Goal: Find specific page/section: Find specific page/section

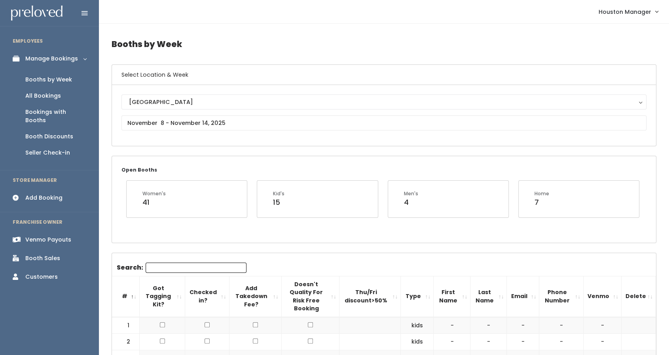
click at [42, 120] on link "Bookings with Booths" at bounding box center [49, 116] width 99 height 25
click at [40, 133] on div "Booth Discounts" at bounding box center [49, 137] width 48 height 8
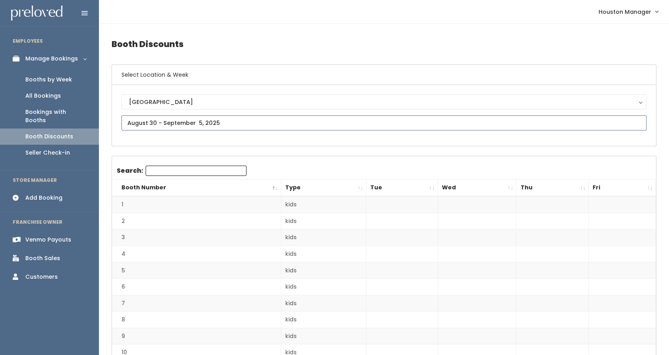
click at [175, 118] on input "text" at bounding box center [384, 123] width 525 height 15
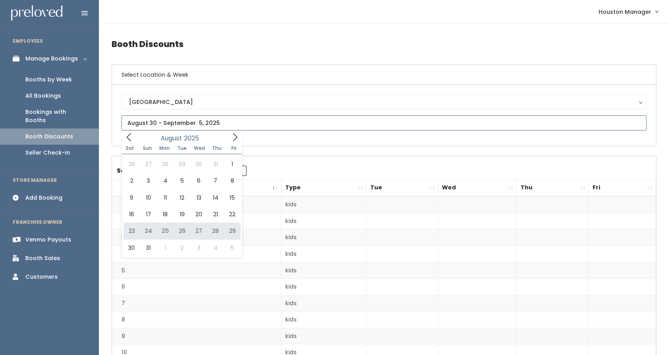
type input "[DATE] to [DATE]"
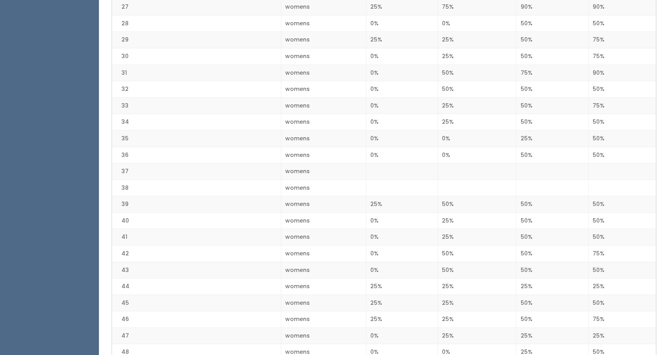
scroll to position [625, 0]
click at [112, 65] on td "31" at bounding box center [196, 73] width 169 height 17
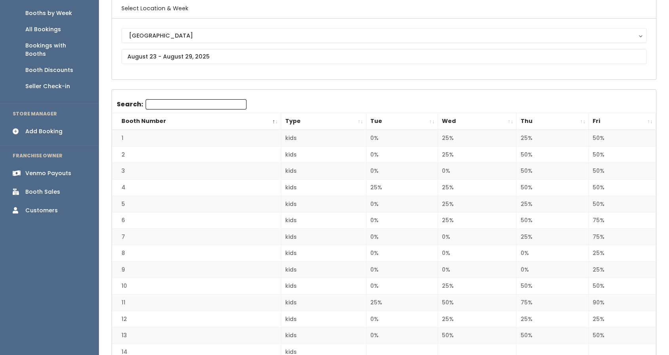
scroll to position [0, 0]
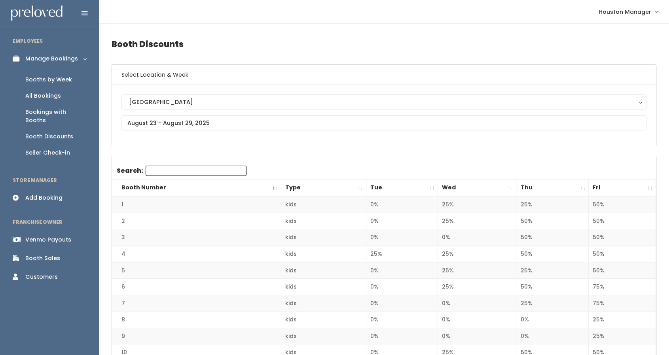
click at [59, 133] on div "Booth Discounts" at bounding box center [49, 137] width 48 height 8
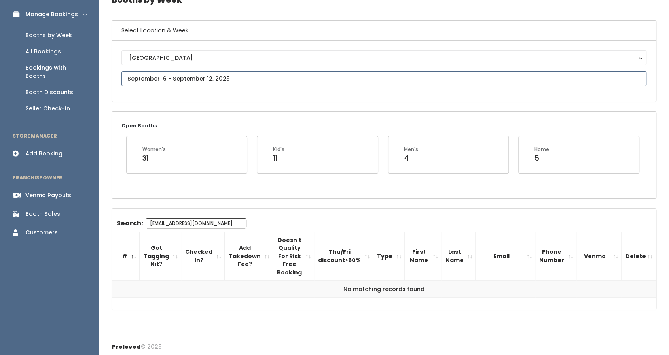
click at [150, 78] on input "text" at bounding box center [384, 78] width 525 height 15
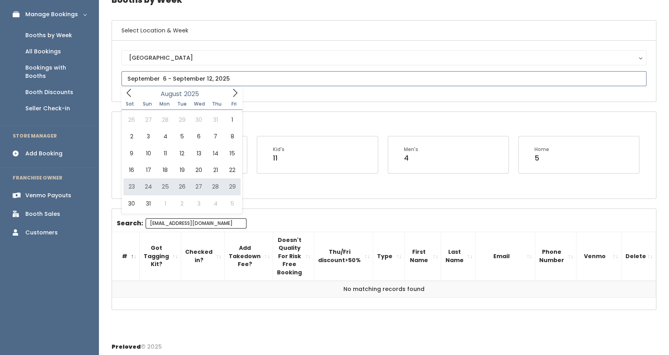
type input "August 23 to August 29"
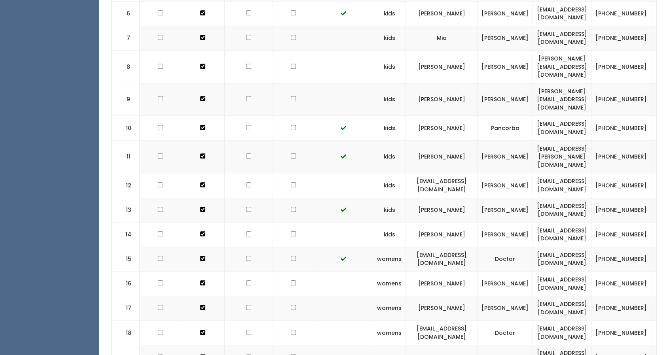
scroll to position [420, 0]
click at [533, 222] on td "ludmilagpaul@gmail.com" at bounding box center [562, 234] width 59 height 25
copy tr "ludmilagpaul@gmail.com"
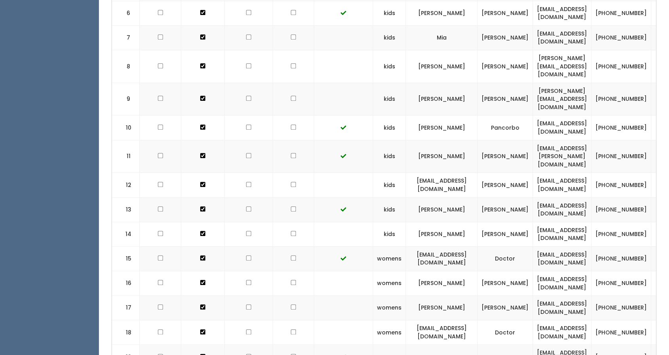
click at [533, 271] on td "heathermaewatson@gmail.com" at bounding box center [562, 283] width 59 height 25
copy tr "heathermaewatson@gmail.com"
click at [567, 321] on td "stacydoctor@mac.com" at bounding box center [562, 333] width 59 height 25
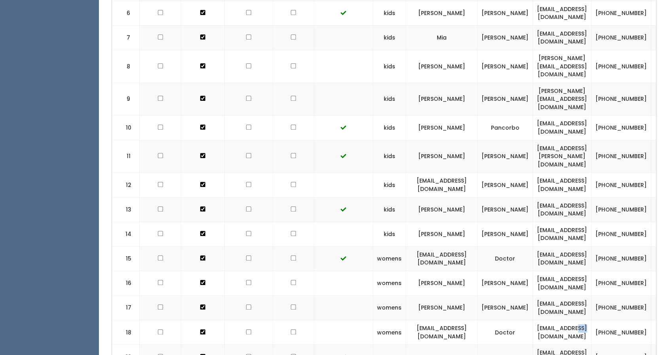
click at [567, 321] on td "stacydoctor@mac.com" at bounding box center [562, 333] width 59 height 25
copy tr "stacydoctor@mac.com"
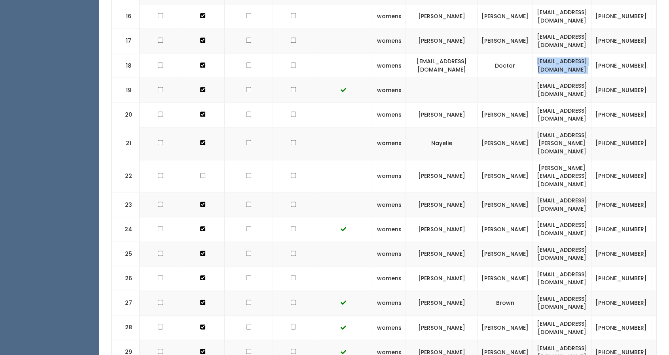
scroll to position [687, 0]
click at [557, 242] on td "mistyo2003@gmail.com" at bounding box center [562, 254] width 59 height 25
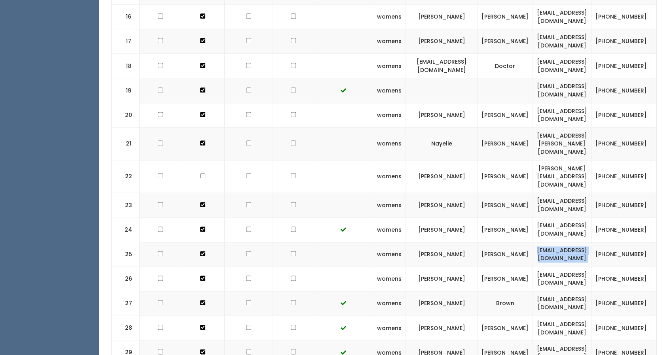
click at [557, 242] on td "mistyo2003@gmail.com" at bounding box center [562, 254] width 59 height 25
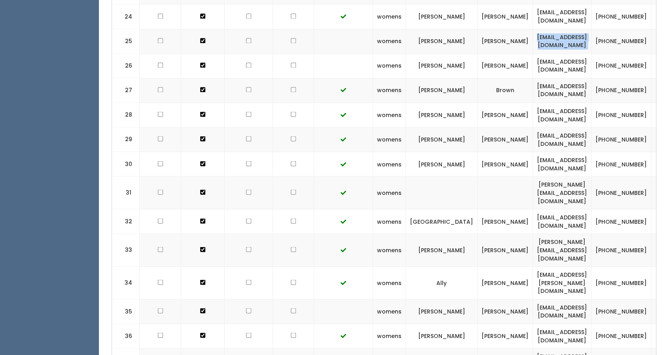
scroll to position [919, 0]
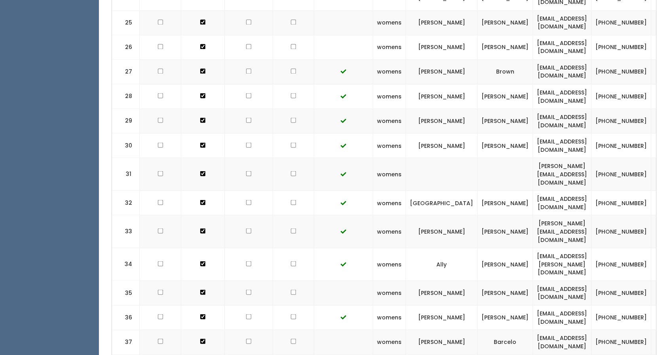
click at [533, 330] on td "am_barcelo@yahoo.com" at bounding box center [562, 342] width 59 height 25
copy tr "am_barcelo@yahoo.com"
click at [533, 330] on td "am_barcelo@yahoo.com" at bounding box center [562, 342] width 59 height 25
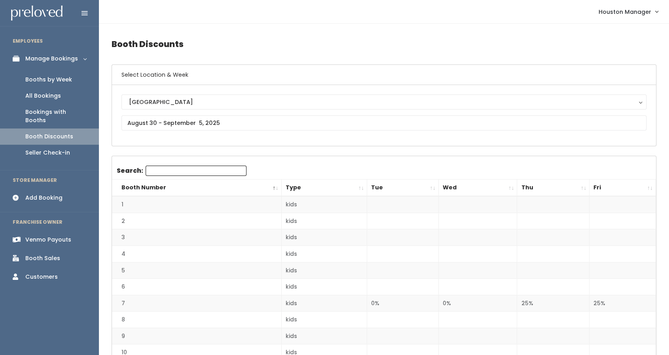
click at [612, 186] on th "Fri" at bounding box center [623, 188] width 67 height 17
click at [340, 129] on input "text" at bounding box center [384, 123] width 525 height 15
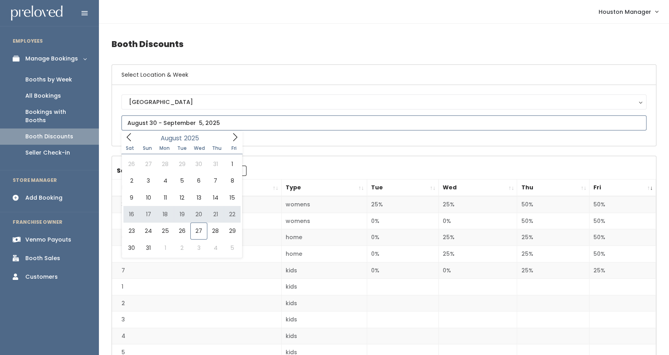
type input "August 23 to August 29"
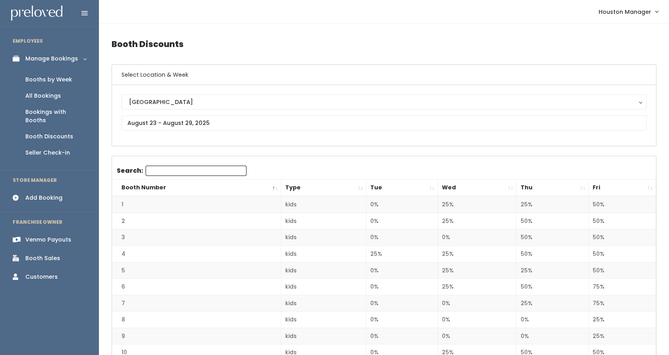
click at [633, 185] on th "Fri" at bounding box center [622, 188] width 67 height 17
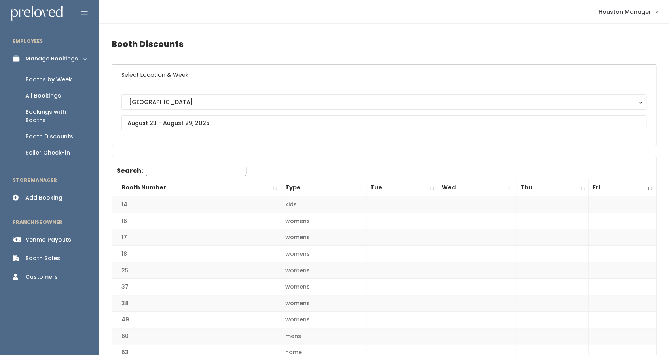
click at [633, 186] on th "Fri" at bounding box center [622, 188] width 67 height 17
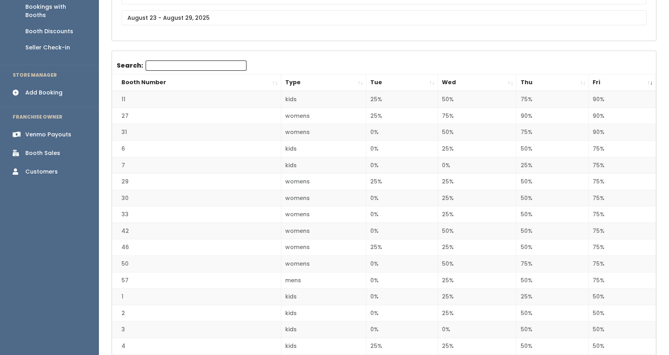
scroll to position [97, 0]
